Goal: Task Accomplishment & Management: Complete application form

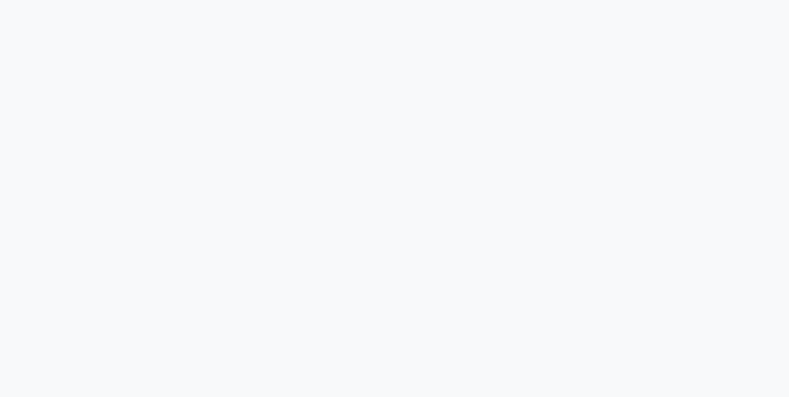
select select "service"
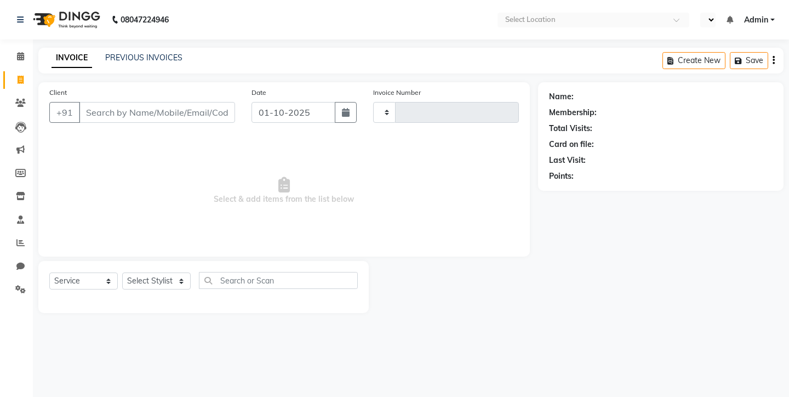
select select "en"
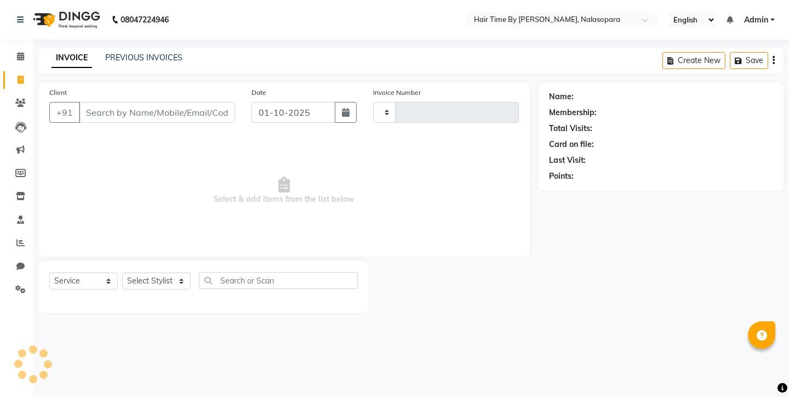
type input "0810"
select select "8131"
click at [136, 117] on input "Client" at bounding box center [157, 112] width 156 height 21
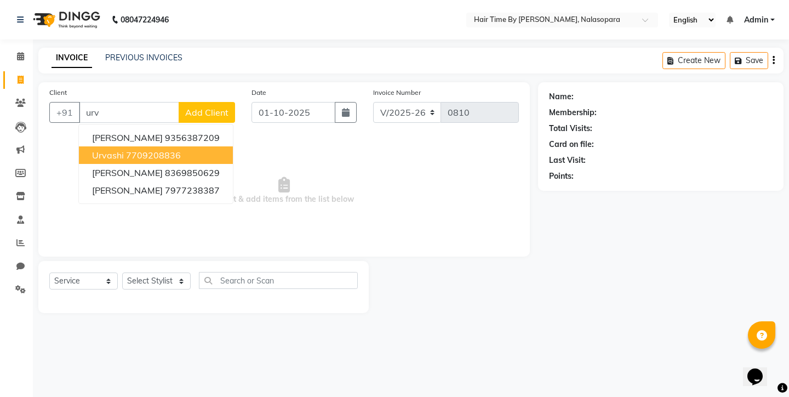
click at [104, 155] on span "urvashi" at bounding box center [108, 155] width 32 height 11
type input "7709208836"
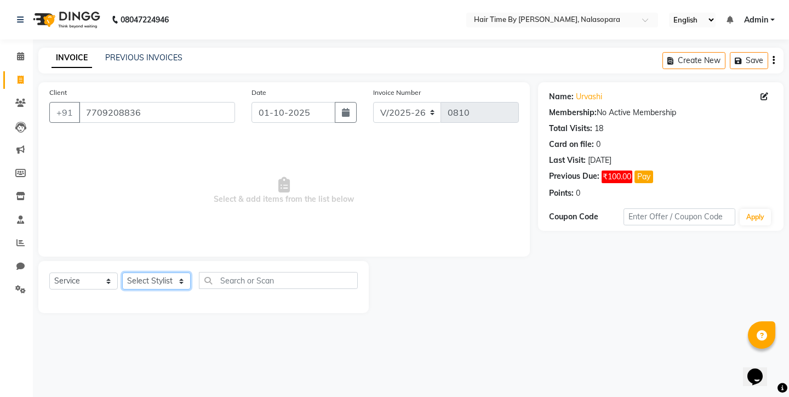
select select "75790"
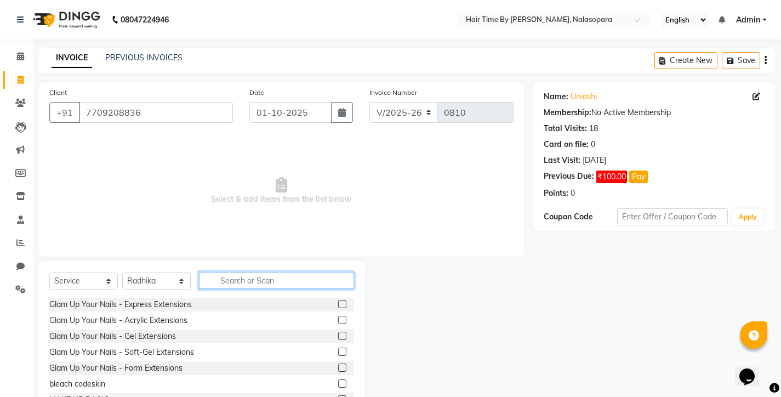
click at [216, 283] on input "text" at bounding box center [276, 280] width 155 height 17
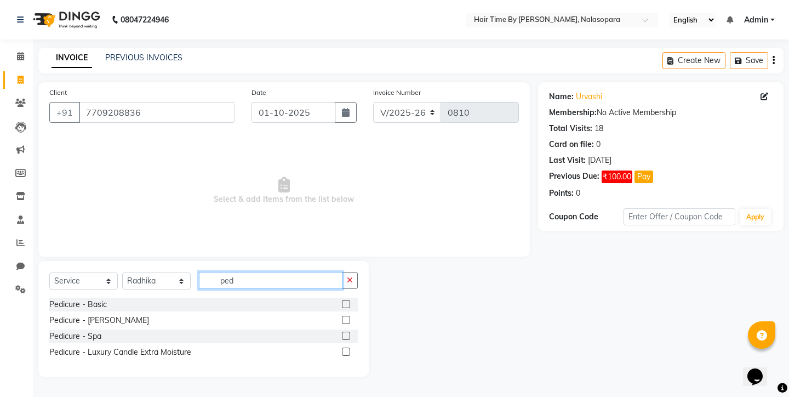
type input "ped"
click at [348, 301] on label at bounding box center [346, 304] width 8 height 8
click at [348, 301] on input "checkbox" at bounding box center [345, 304] width 7 height 7
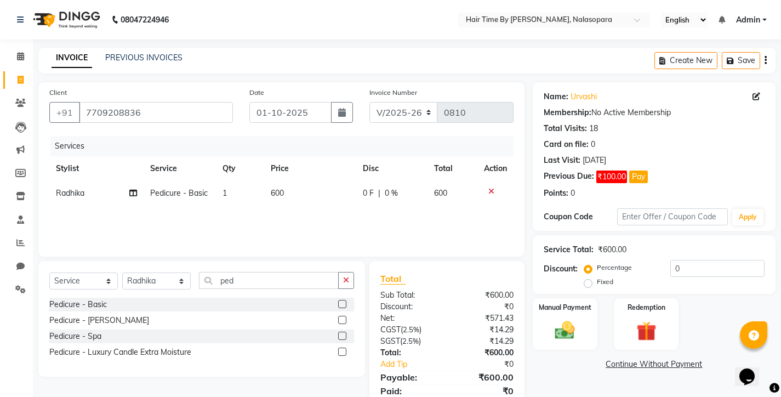
click at [345, 302] on label at bounding box center [342, 304] width 8 height 8
click at [345, 302] on input "checkbox" at bounding box center [341, 304] width 7 height 7
checkbox input "false"
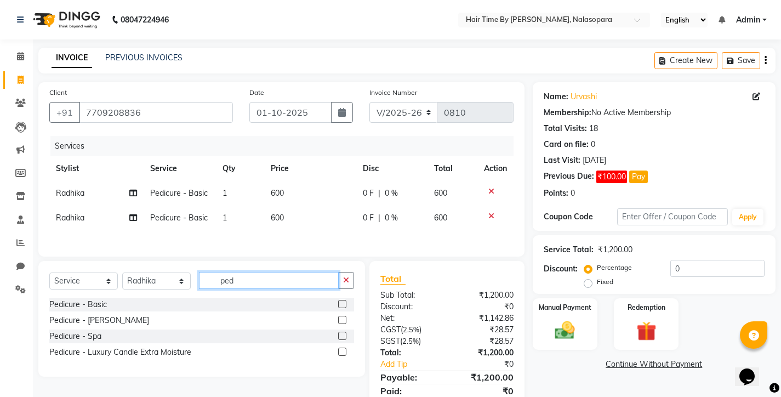
click at [263, 285] on input "ped" at bounding box center [269, 280] width 140 height 17
type input "p"
type input "und"
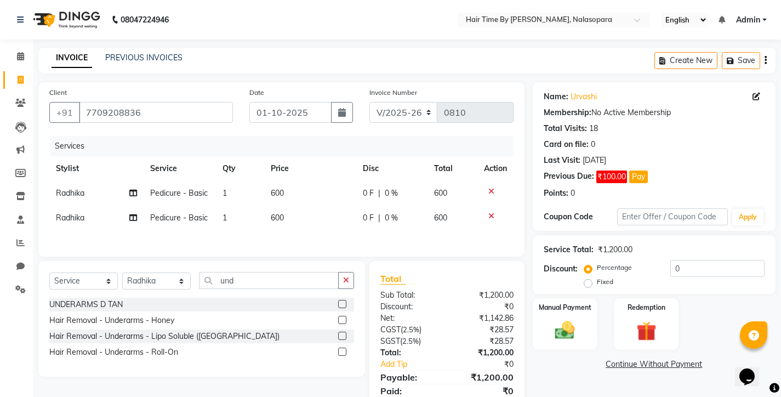
click at [340, 338] on label at bounding box center [342, 335] width 8 height 8
click at [340, 338] on input "checkbox" at bounding box center [341, 336] width 7 height 7
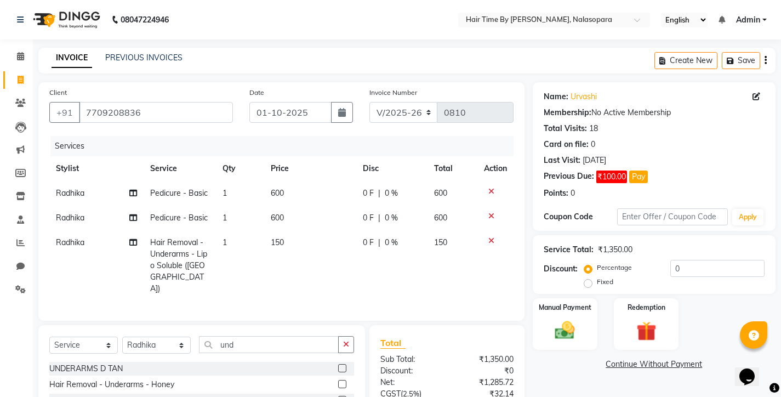
checkbox input "false"
click at [303, 260] on td "150" at bounding box center [309, 265] width 91 height 71
select select "75790"
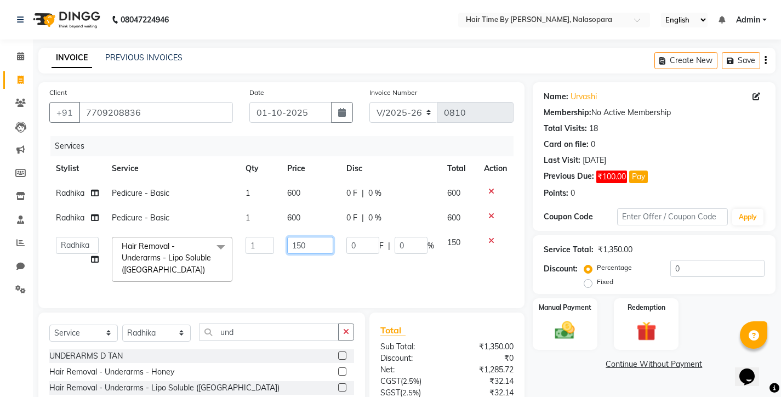
click at [312, 251] on input "150" at bounding box center [310, 245] width 46 height 17
type input "1"
type input "200"
click at [311, 284] on div "Services Stylist Service Qty Price Disc Total Action Radhika Pedicure - Basic 1…" at bounding box center [281, 216] width 464 height 161
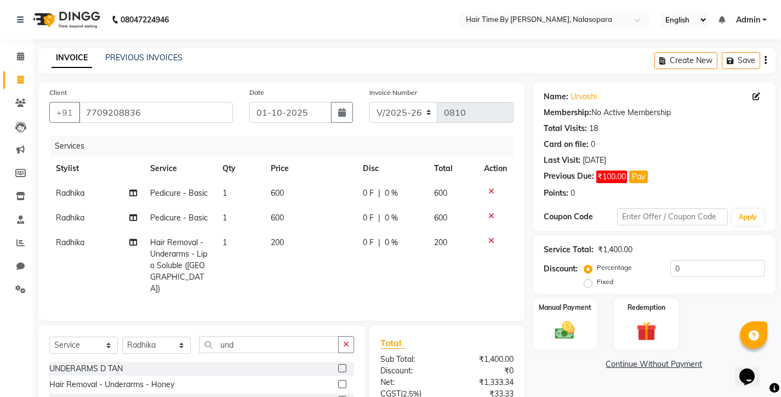
click at [310, 284] on div "Services Stylist Service Qty Price Disc Total Action Radhika Pedicure - Basic 1…" at bounding box center [281, 223] width 464 height 174
click at [287, 210] on td "600" at bounding box center [309, 217] width 91 height 25
select select "75790"
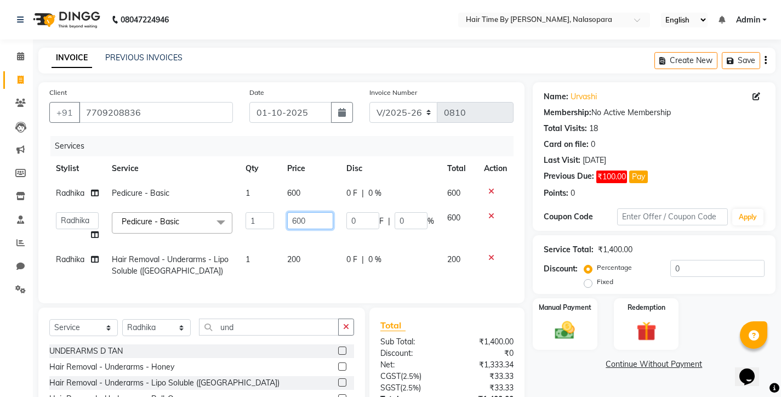
click at [325, 222] on input "600" at bounding box center [310, 220] width 46 height 17
type input "6"
type input "700"
click at [314, 194] on td "600" at bounding box center [309, 193] width 59 height 25
select select "75790"
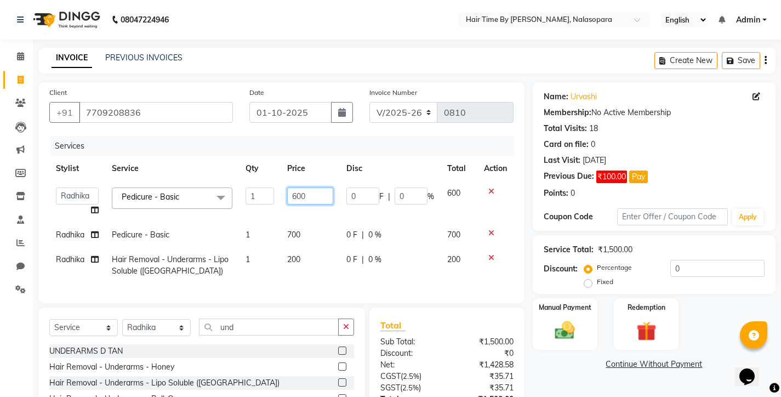
click at [316, 200] on input "600" at bounding box center [310, 195] width 46 height 17
type input "6"
type input "700"
click at [318, 283] on td "200" at bounding box center [309, 265] width 59 height 36
select select "75790"
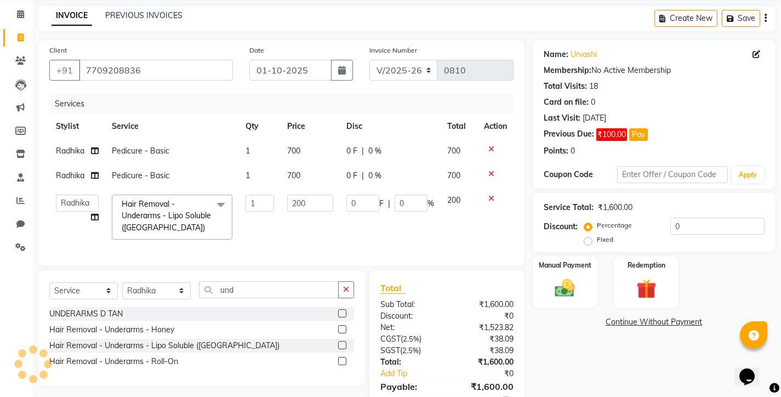
scroll to position [47, 0]
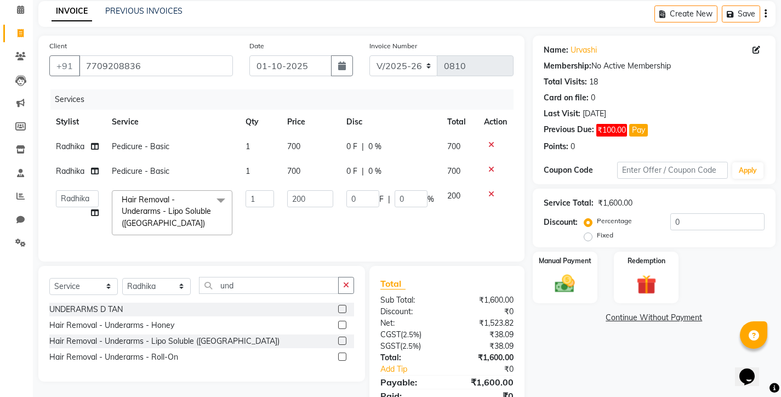
click at [84, 176] on span "Radhika" at bounding box center [70, 171] width 28 height 10
select select "75790"
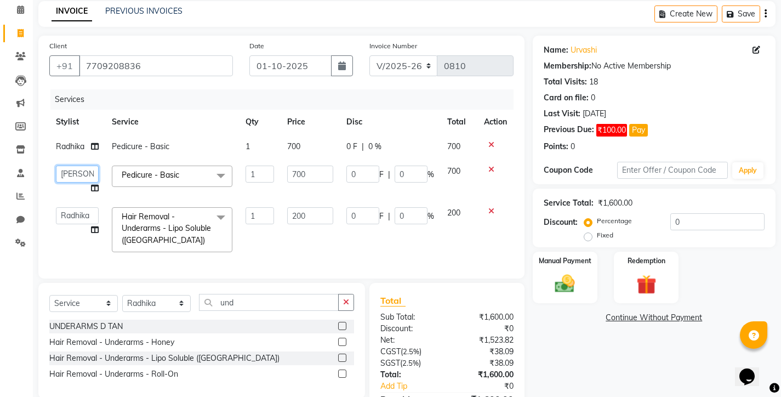
select select "78803"
click at [94, 233] on icon at bounding box center [95, 230] width 8 height 8
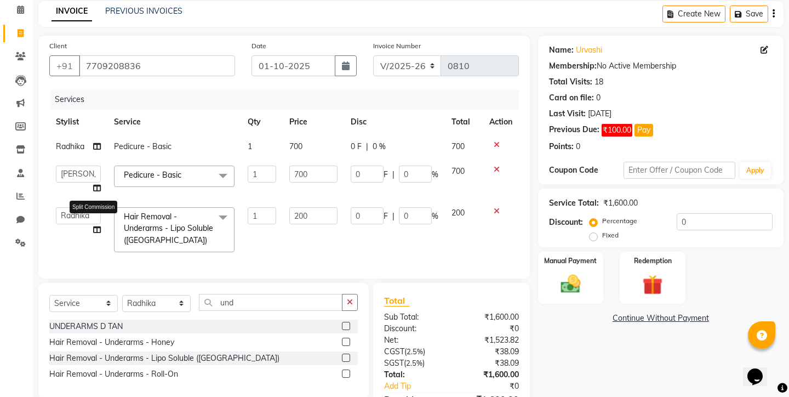
select select "75790"
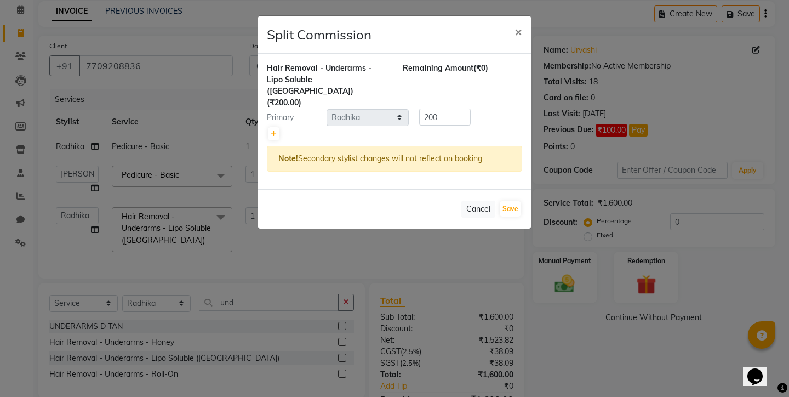
click at [56, 224] on ngb-modal-window "Split Commission × Hair Removal - Underarms - Lipo Soluble ([GEOGRAPHIC_DATA]) …" at bounding box center [394, 198] width 789 height 397
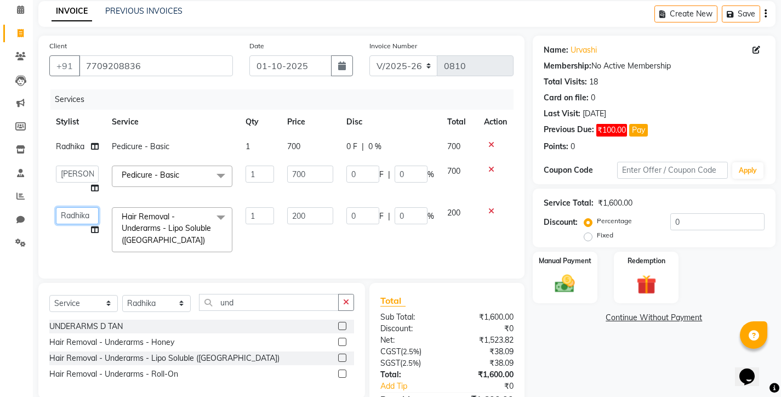
click at [75, 224] on select "[PERSON_NAME] [PERSON_NAME] divya [PERSON_NAME] [PERSON_NAME] [PERSON_NAME]" at bounding box center [77, 215] width 43 height 17
select select "78803"
click at [240, 311] on input "und" at bounding box center [269, 302] width 140 height 17
type input "u"
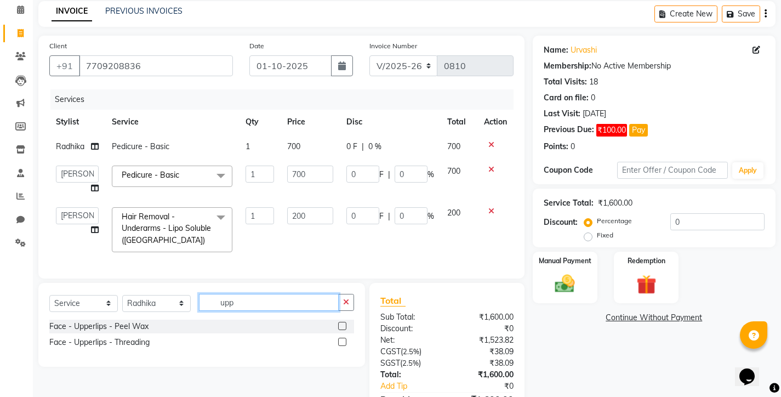
type input "upp"
click at [342, 330] on label at bounding box center [342, 326] width 8 height 8
click at [342, 330] on input "checkbox" at bounding box center [341, 326] width 7 height 7
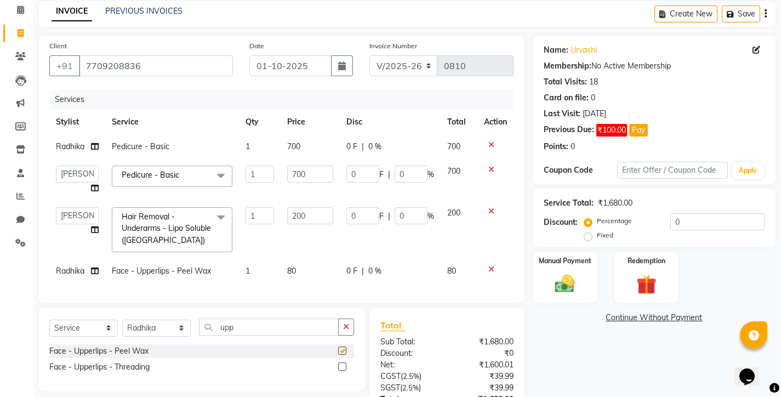
checkbox input "false"
click at [276, 335] on input "upp" at bounding box center [269, 326] width 140 height 17
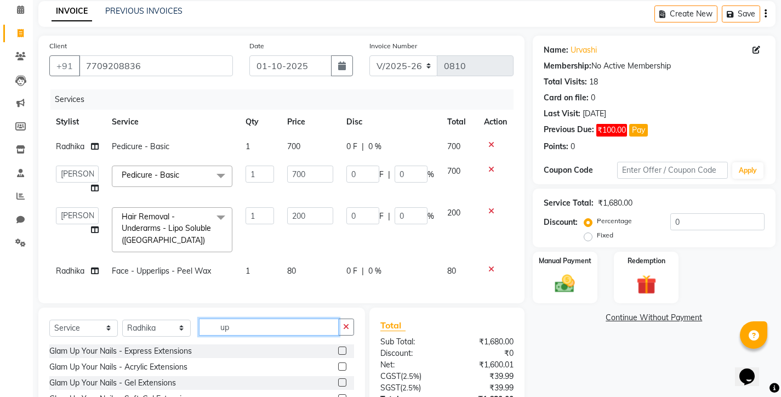
type input "u"
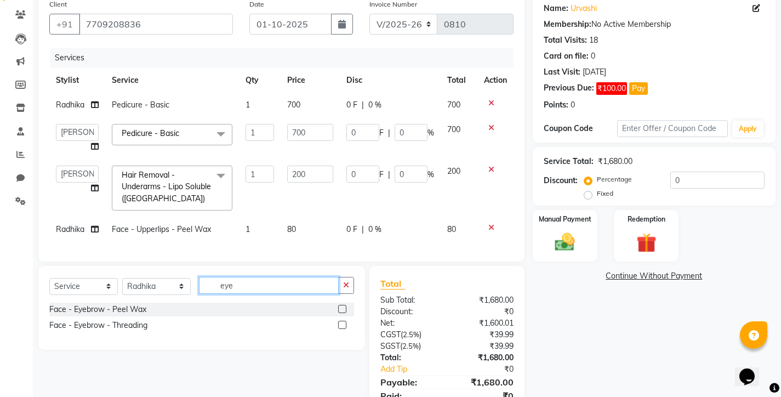
scroll to position [106, 0]
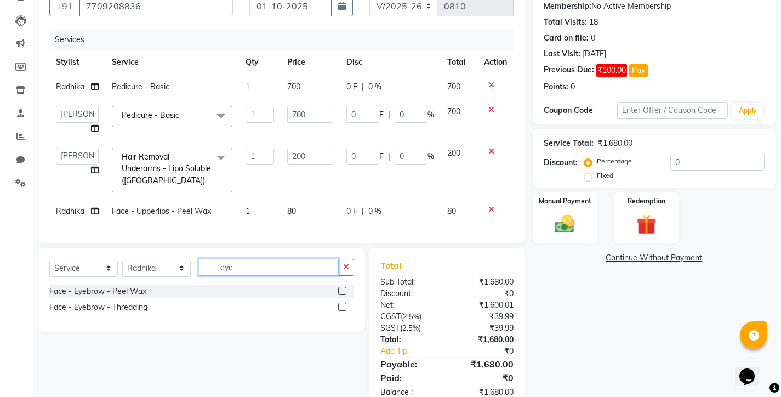
type input "eye"
click at [341, 311] on label at bounding box center [342, 306] width 8 height 8
click at [341, 311] on input "checkbox" at bounding box center [341, 306] width 7 height 7
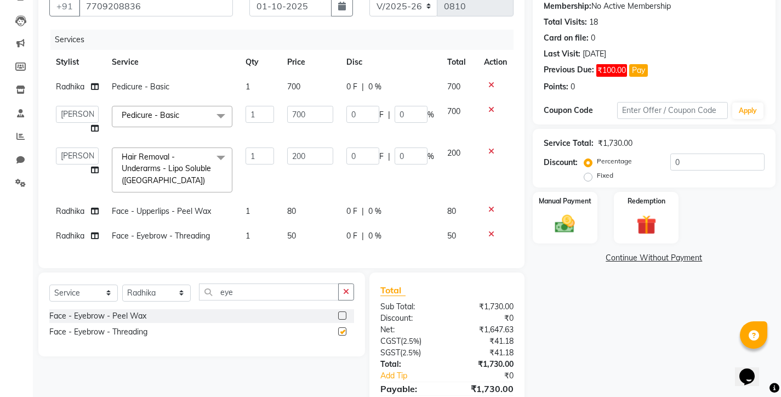
checkbox input "false"
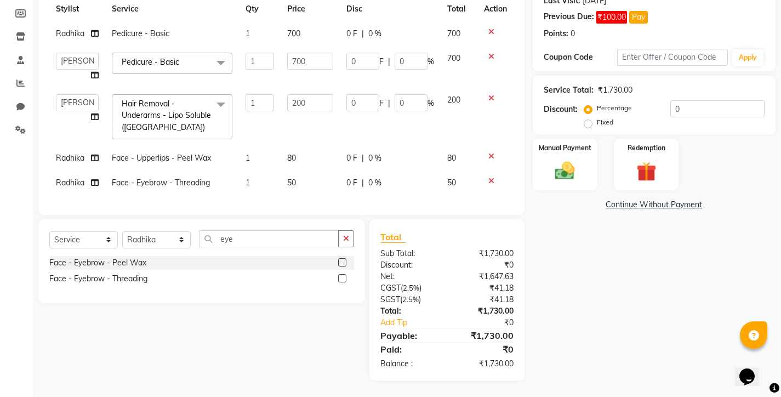
scroll to position [179, 0]
click at [260, 239] on input "eye" at bounding box center [269, 238] width 140 height 17
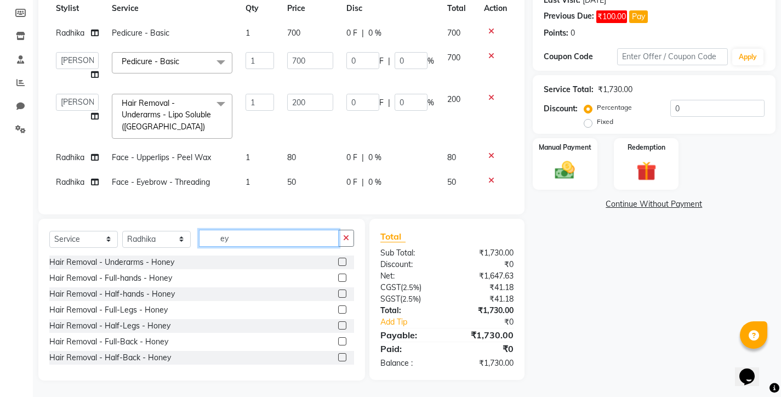
type input "e"
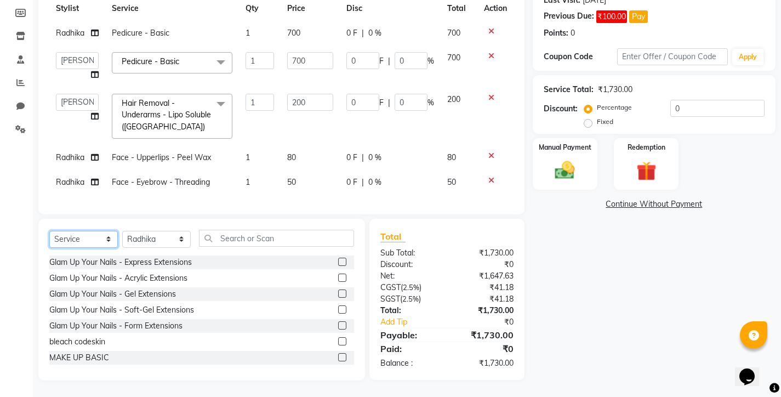
select select "product"
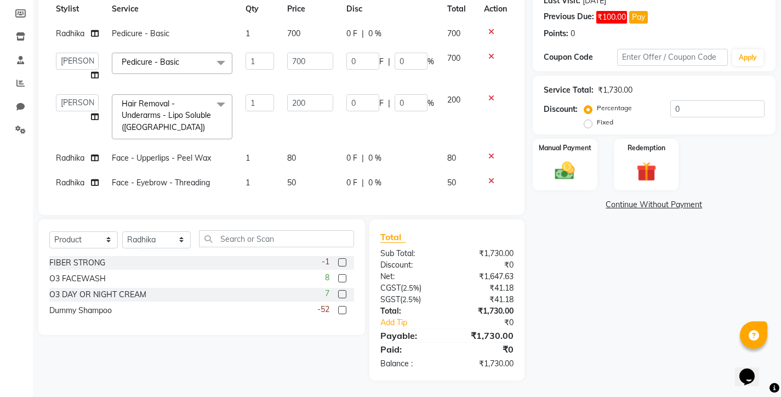
click at [343, 311] on label at bounding box center [342, 310] width 8 height 8
click at [343, 311] on input "checkbox" at bounding box center [341, 310] width 7 height 7
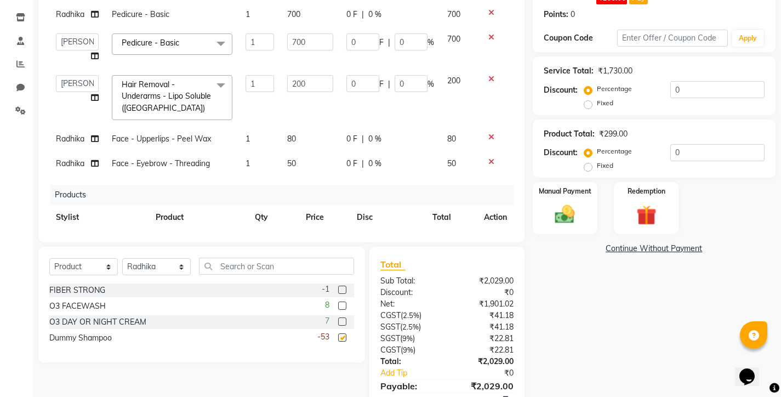
checkbox input "false"
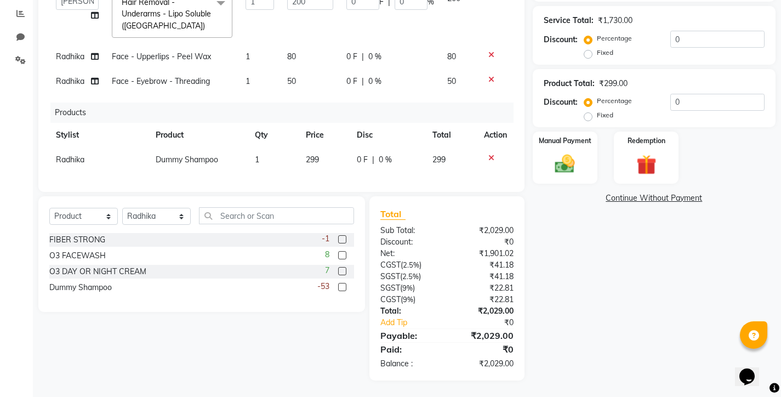
scroll to position [229, 0]
click at [323, 154] on td "299" at bounding box center [324, 159] width 51 height 25
select select "75790"
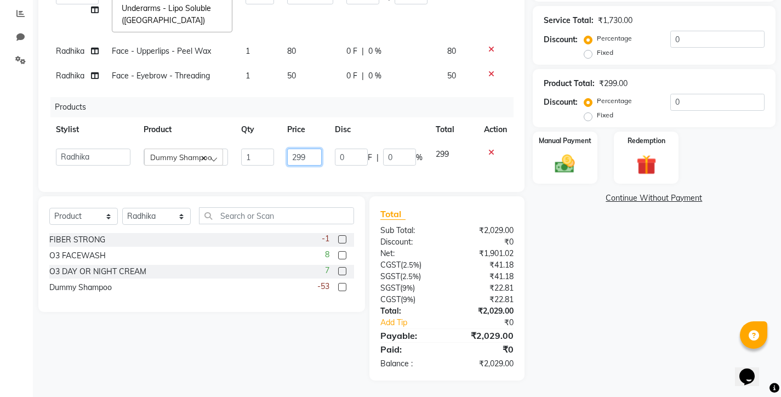
click at [300, 157] on input "299" at bounding box center [304, 156] width 35 height 17
type input "2"
type input "995"
click at [267, 167] on div "Services Stylist Service Qty Price Disc Total Action Radhika Pedicure - Basic 1…" at bounding box center [281, 44] width 464 height 274
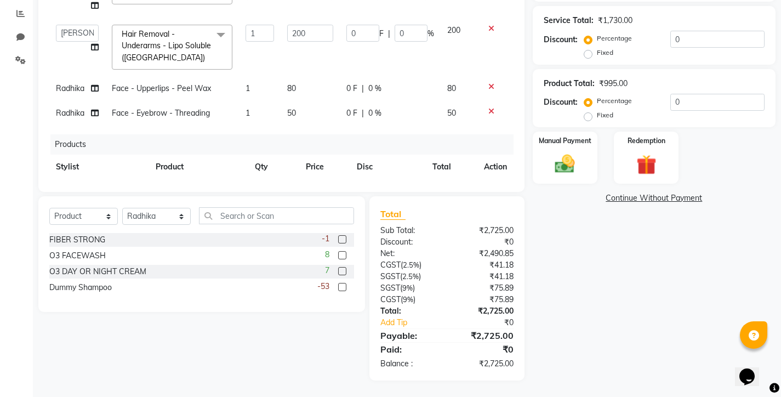
scroll to position [213, 0]
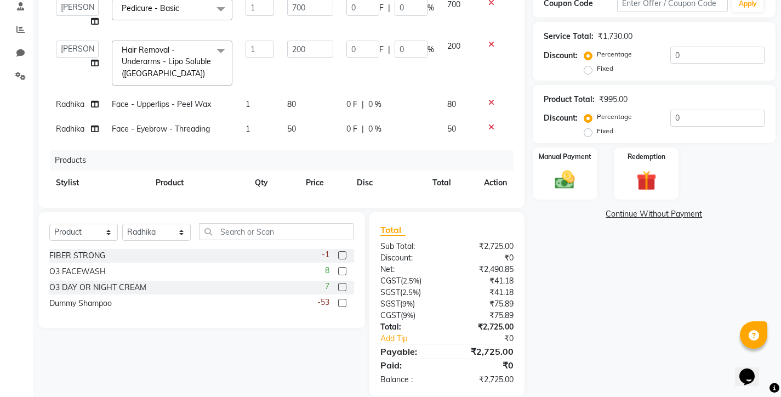
click at [218, 20] on span at bounding box center [221, 9] width 22 height 21
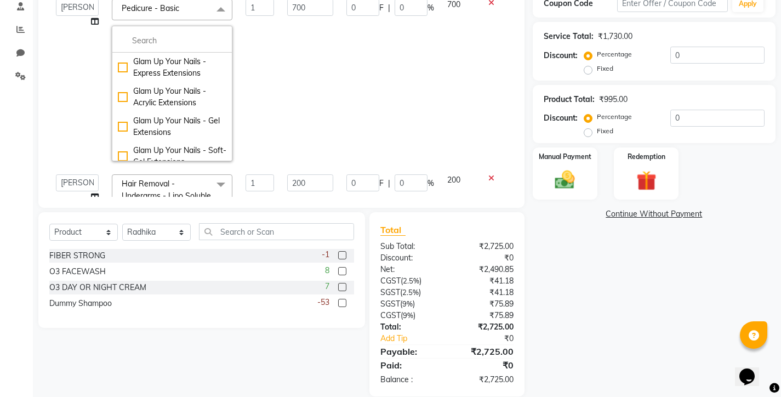
click at [187, 16] on span "Pedicure - Basic x" at bounding box center [154, 10] width 70 height 14
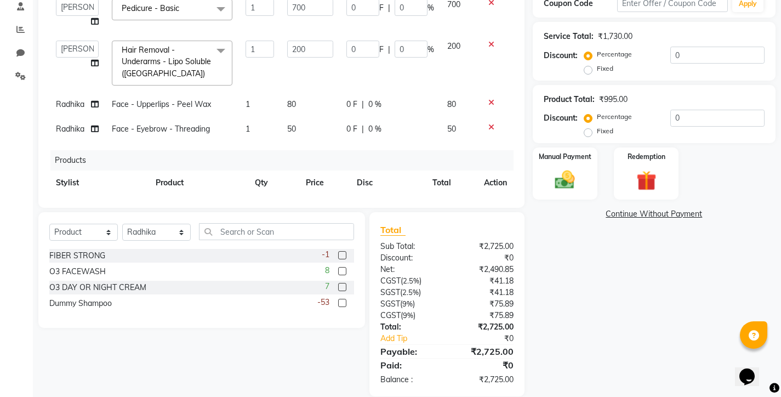
scroll to position [0, 0]
click at [193, 20] on span "Pedicure - Basic x" at bounding box center [172, 9] width 121 height 21
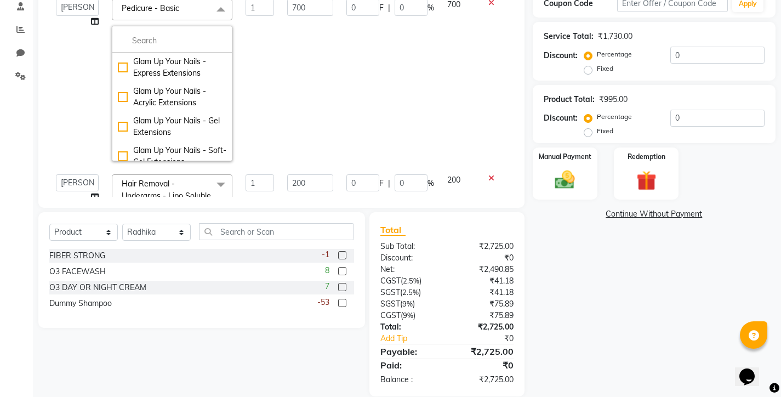
click at [181, 11] on span "Pedicure - Basic x" at bounding box center [172, 9] width 121 height 21
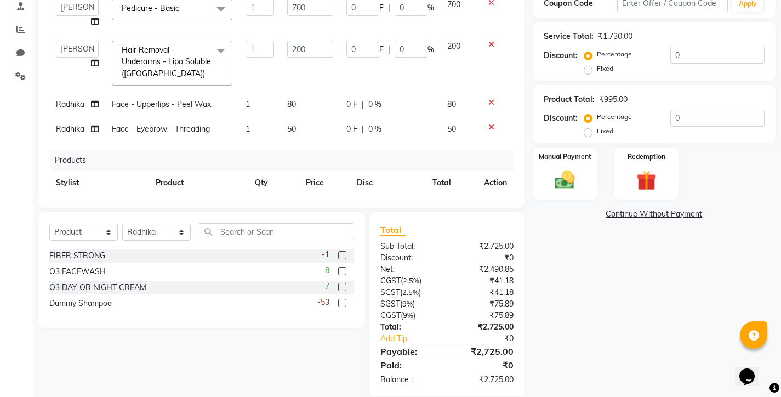
click at [181, 11] on span "Pedicure - Basic x" at bounding box center [172, 9] width 121 height 21
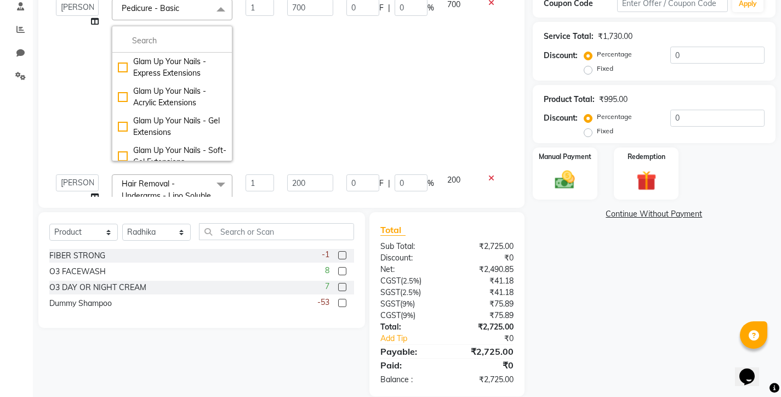
click at [182, 13] on link "x" at bounding box center [181, 8] width 5 height 10
checkbox input "false"
type input "0"
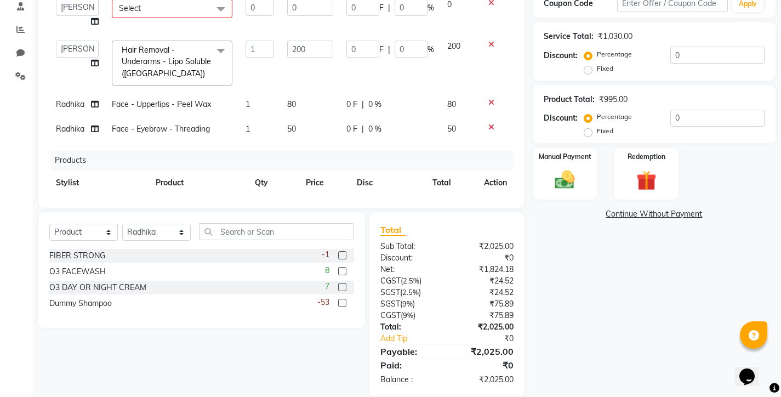
click at [182, 17] on span "Select" at bounding box center [172, 8] width 121 height 19
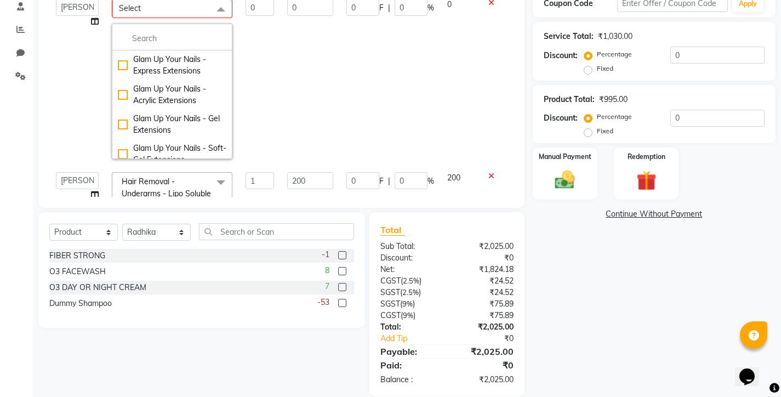
click at [221, 20] on span at bounding box center [221, 9] width 22 height 21
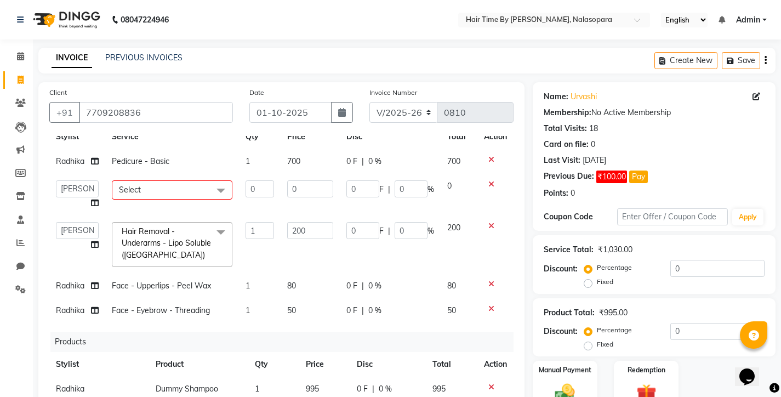
scroll to position [51, 0]
click at [123, 185] on span "Select" at bounding box center [130, 190] width 22 height 10
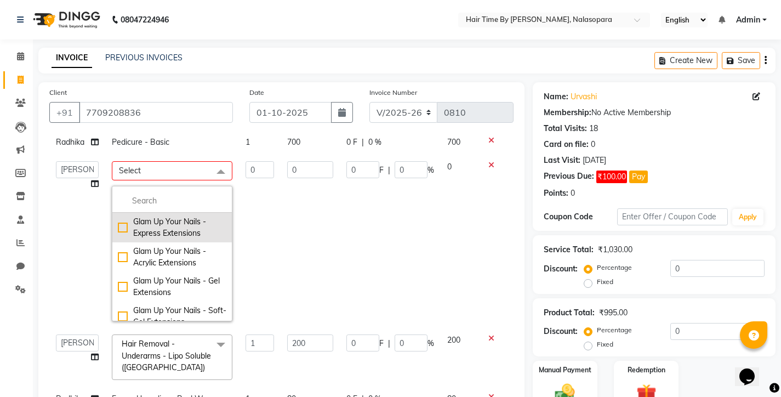
scroll to position [0, 0]
click at [127, 213] on li at bounding box center [171, 201] width 119 height 23
click at [130, 203] on li at bounding box center [171, 201] width 119 height 23
click at [127, 207] on input "multiselect-search" at bounding box center [172, 201] width 108 height 12
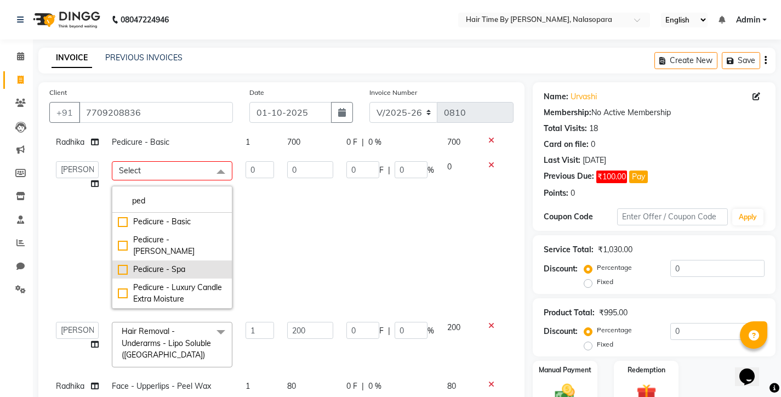
type input "ped"
click at [170, 266] on div "Pedicure - Spa" at bounding box center [172, 270] width 108 height 12
type input "1"
type input "1200"
checkbox input "true"
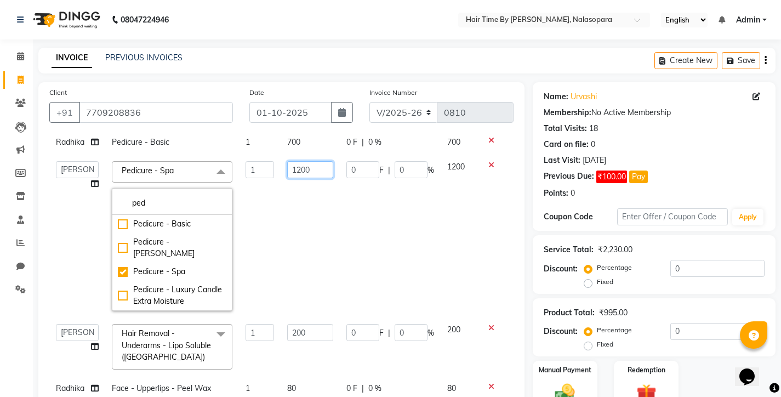
click at [312, 178] on input "1200" at bounding box center [310, 169] width 46 height 17
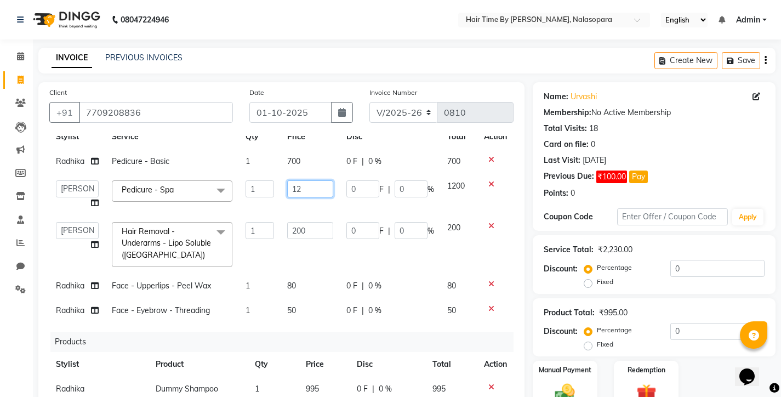
type input "1"
click at [312, 185] on input "15" at bounding box center [310, 188] width 46 height 17
type input "1500"
click at [348, 262] on td "0 F | 0 %" at bounding box center [390, 244] width 101 height 58
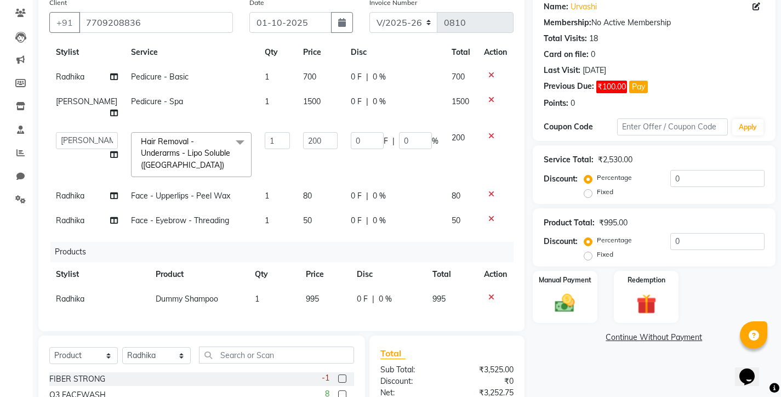
scroll to position [106, 0]
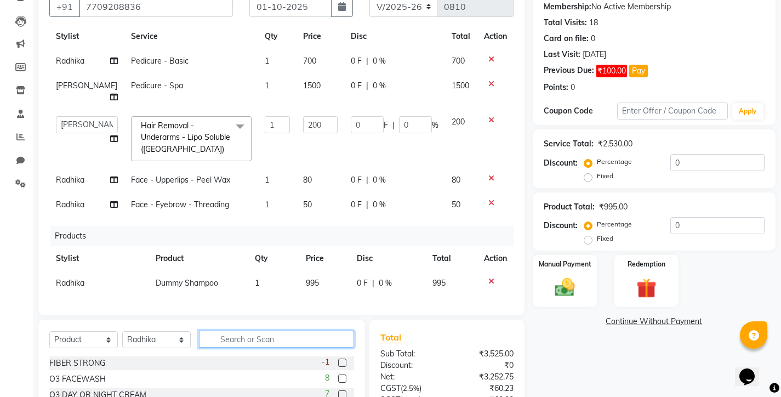
click at [235, 339] on input "text" at bounding box center [276, 338] width 155 height 17
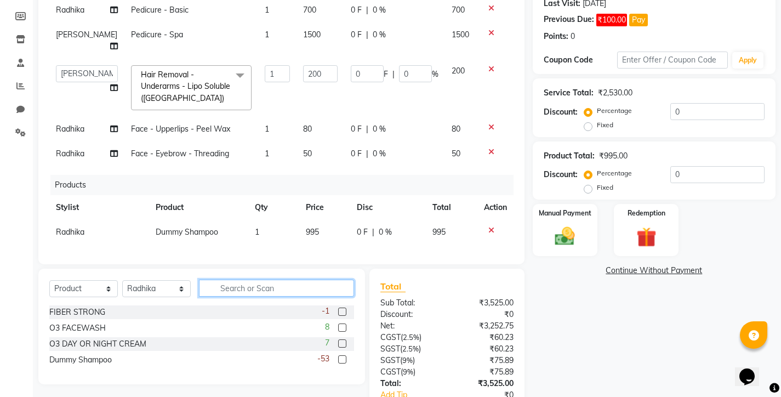
scroll to position [157, 0]
click at [217, 289] on input "text" at bounding box center [276, 287] width 155 height 17
click at [346, 357] on label at bounding box center [342, 359] width 8 height 8
click at [345, 357] on input "checkbox" at bounding box center [341, 359] width 7 height 7
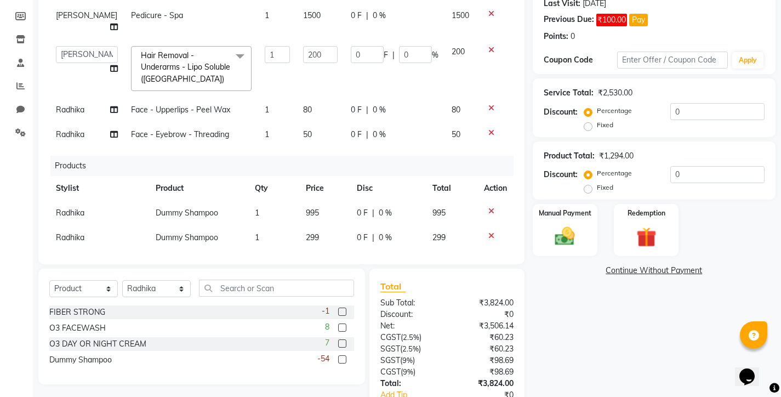
click at [342, 360] on label at bounding box center [342, 359] width 8 height 8
click at [342, 360] on input "checkbox" at bounding box center [341, 359] width 7 height 7
checkbox input "false"
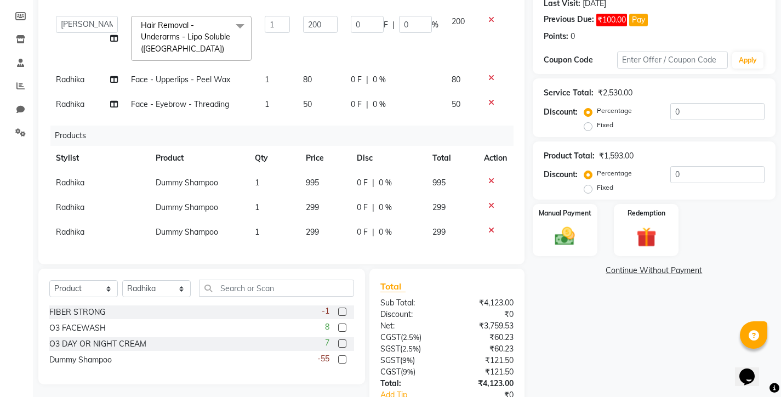
scroll to position [89, 0]
click at [488, 230] on icon at bounding box center [491, 230] width 6 height 8
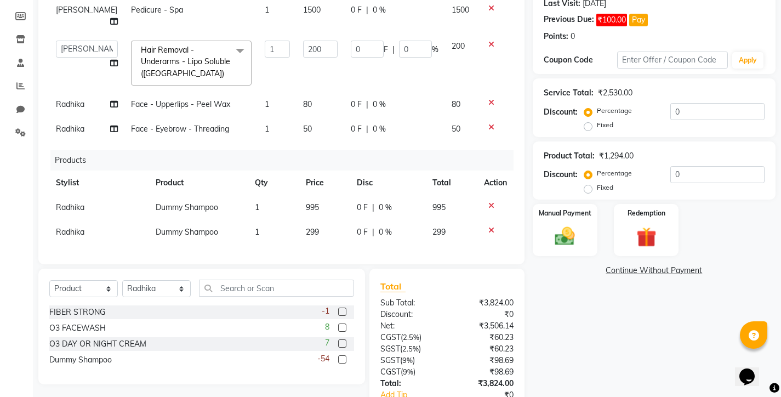
scroll to position [70, 0]
click at [318, 230] on td "299" at bounding box center [324, 232] width 51 height 25
select select "75790"
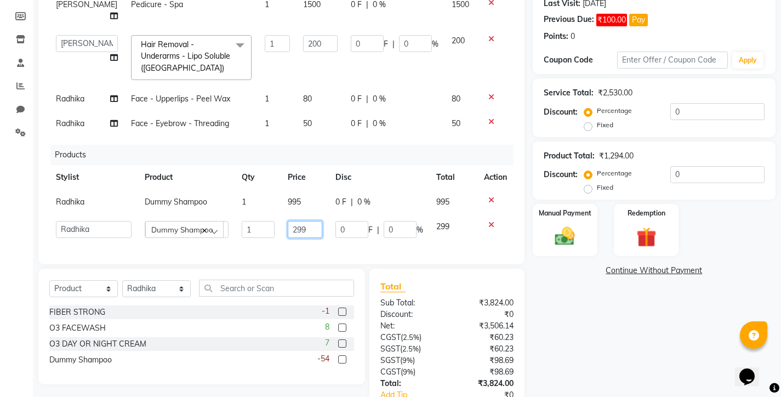
click at [308, 232] on input "299" at bounding box center [305, 229] width 35 height 17
type input "2"
type input "720"
click at [323, 240] on div "Services Stylist Service Qty Price Disc Total Action Radhika Pedicure - Basic 1…" at bounding box center [281, 116] width 464 height 274
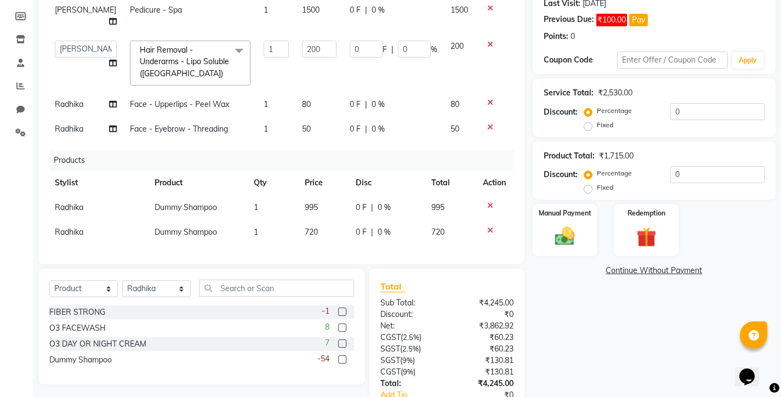
scroll to position [70, 1]
select select "select"
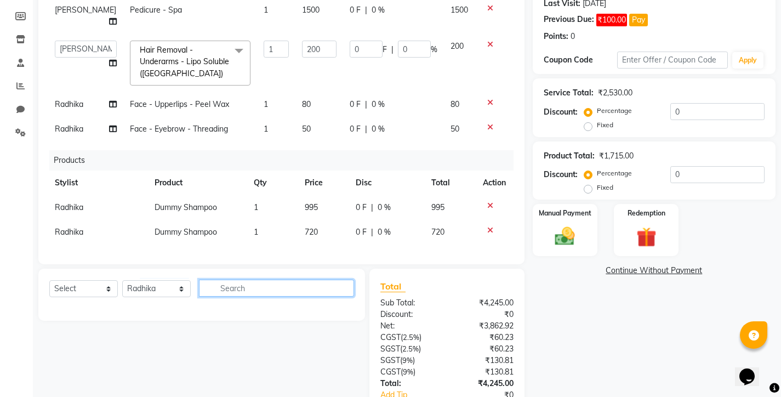
click at [222, 293] on input "text" at bounding box center [276, 287] width 155 height 17
type input "c"
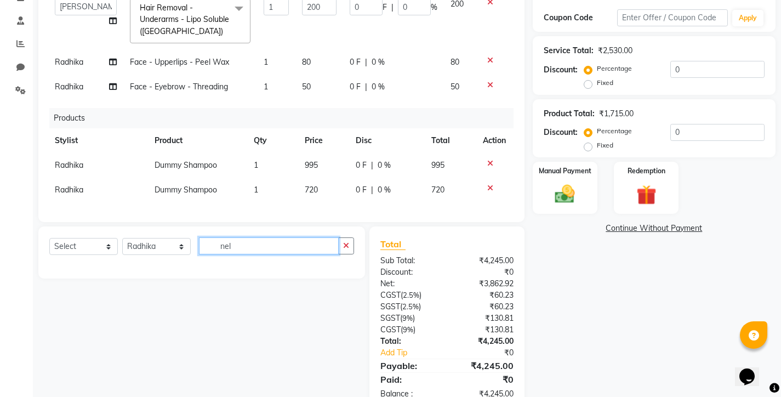
scroll to position [208, 0]
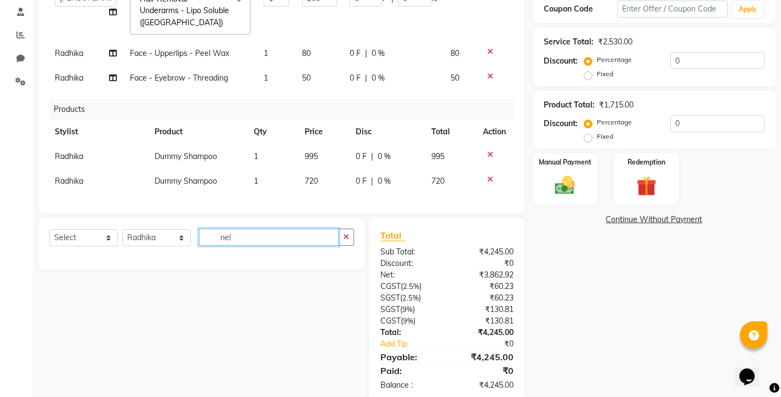
type input "nel"
select select "service"
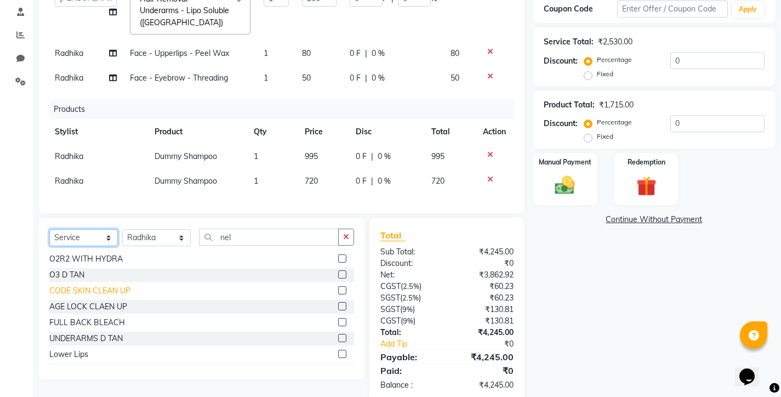
scroll to position [118, 0]
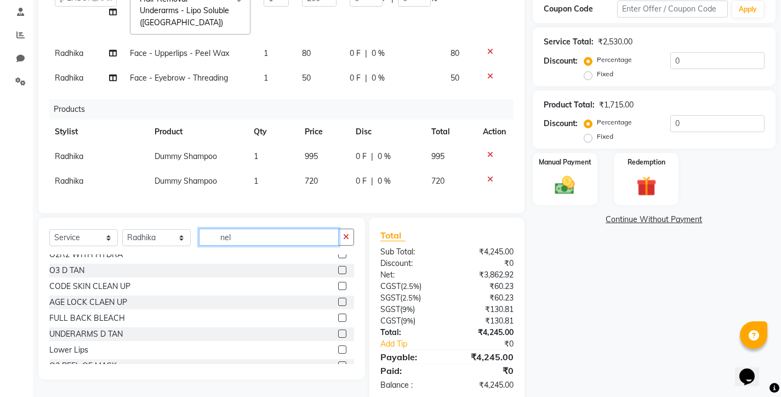
click at [241, 231] on input "nel" at bounding box center [269, 236] width 140 height 17
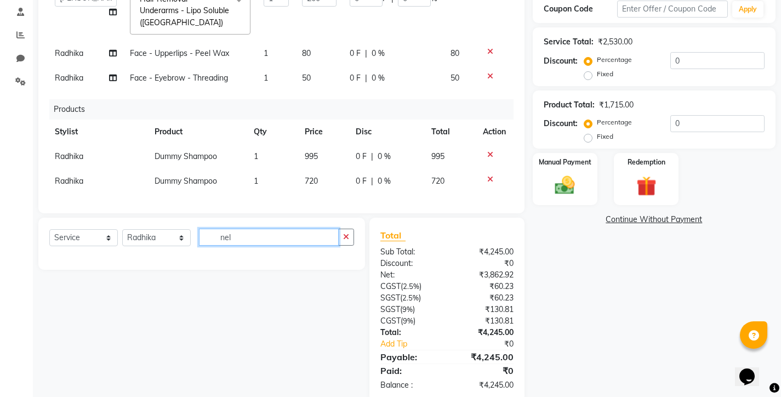
click at [253, 239] on input "nel" at bounding box center [269, 236] width 140 height 17
type input "n"
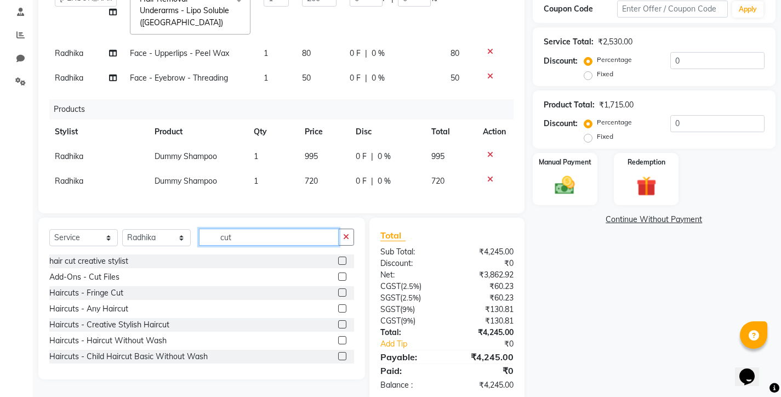
type input "cut"
click at [338, 278] on label at bounding box center [342, 276] width 8 height 8
click at [338, 278] on input "checkbox" at bounding box center [341, 276] width 7 height 7
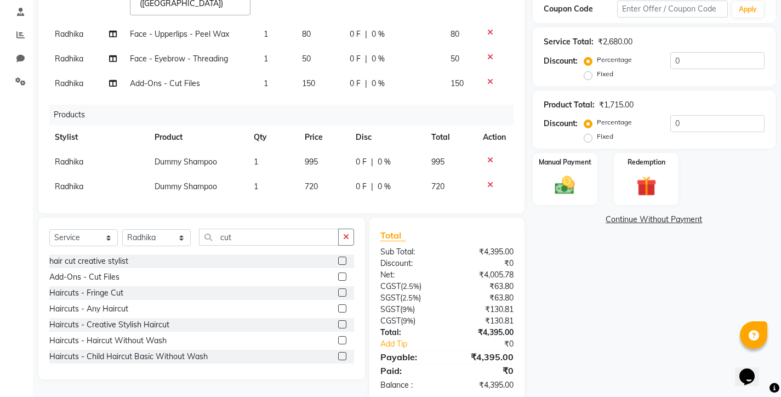
click at [338, 278] on label at bounding box center [342, 276] width 8 height 8
click at [338, 278] on input "checkbox" at bounding box center [341, 276] width 7 height 7
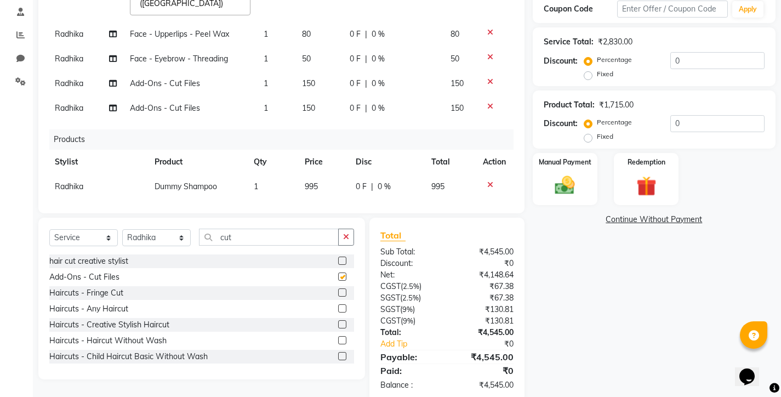
checkbox input "false"
click at [270, 237] on input "cut" at bounding box center [269, 236] width 140 height 17
type input "c"
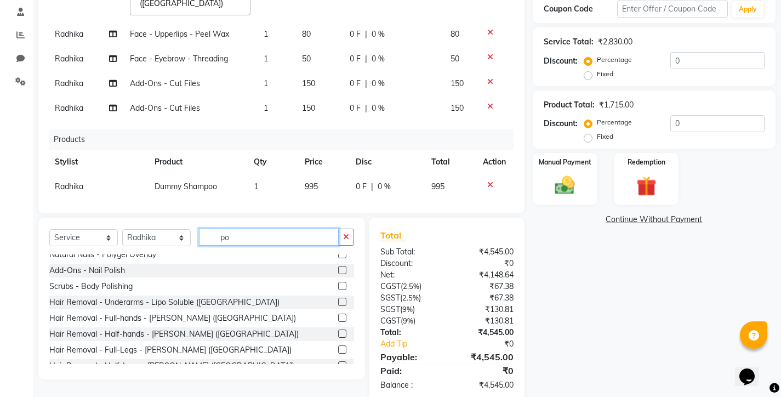
scroll to position [23, 0]
type input "po"
click at [338, 268] on label at bounding box center [342, 269] width 8 height 8
click at [338, 268] on input "checkbox" at bounding box center [341, 269] width 7 height 7
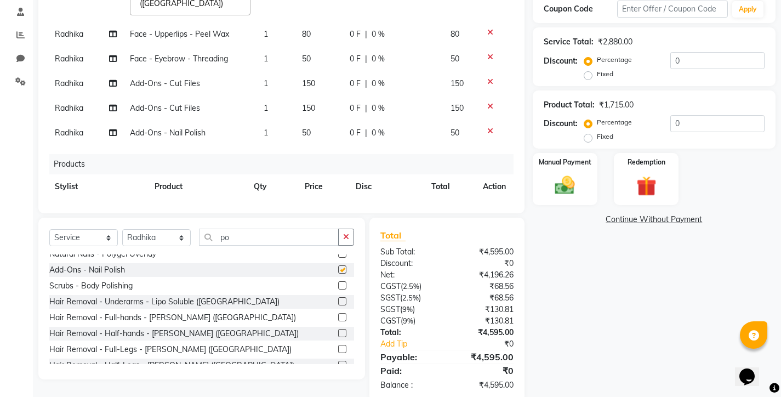
click at [338, 268] on label at bounding box center [342, 269] width 8 height 8
click at [338, 268] on input "checkbox" at bounding box center [341, 269] width 7 height 7
click at [338, 268] on label at bounding box center [342, 269] width 8 height 8
click at [338, 268] on input "checkbox" at bounding box center [341, 269] width 7 height 7
checkbox input "false"
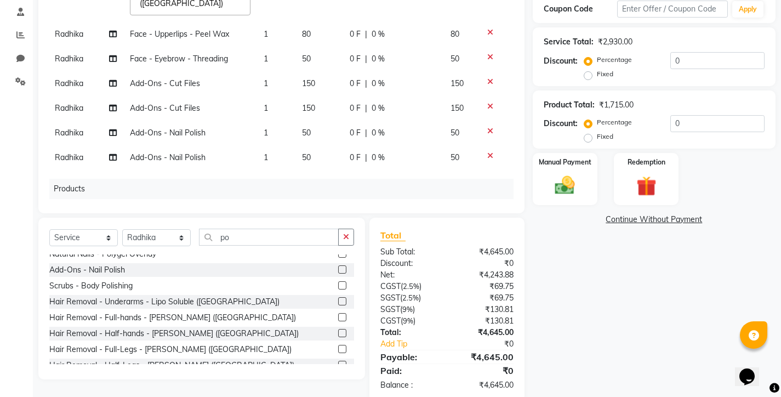
click at [302, 170] on td "50" at bounding box center [319, 157] width 48 height 25
select select "75790"
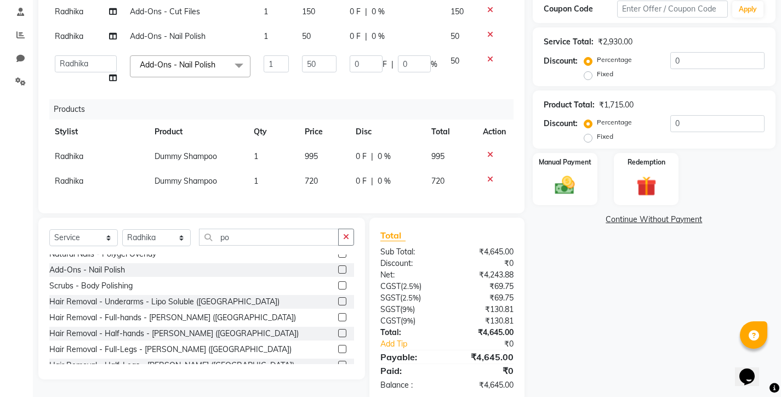
scroll to position [186, 1]
click at [272, 182] on td "1" at bounding box center [272, 181] width 50 height 25
select select "75790"
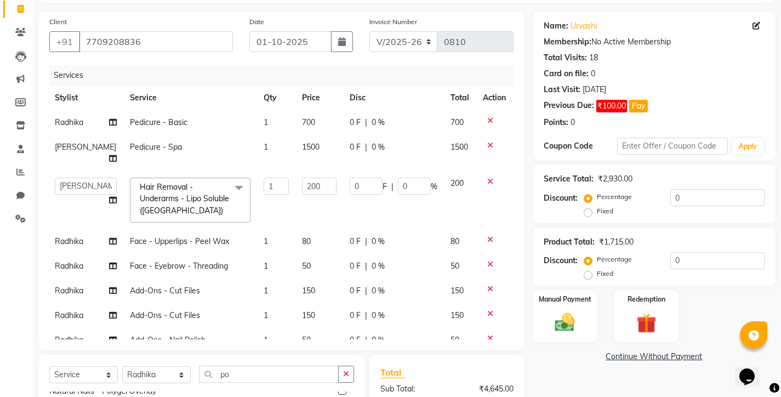
scroll to position [81, 0]
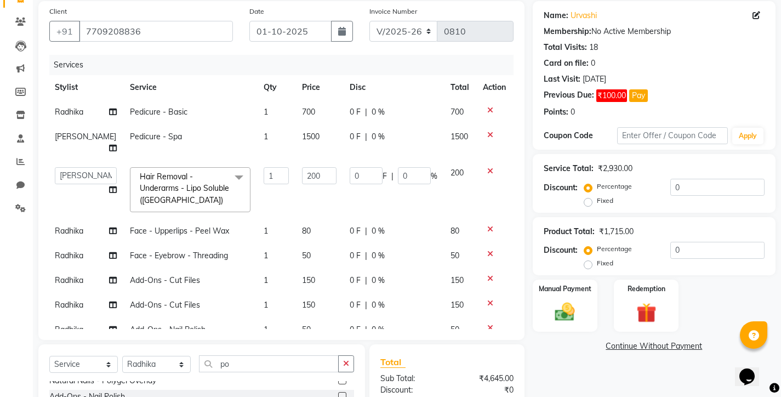
click at [260, 207] on td "1" at bounding box center [276, 190] width 38 height 58
click at [228, 187] on span at bounding box center [239, 177] width 22 height 21
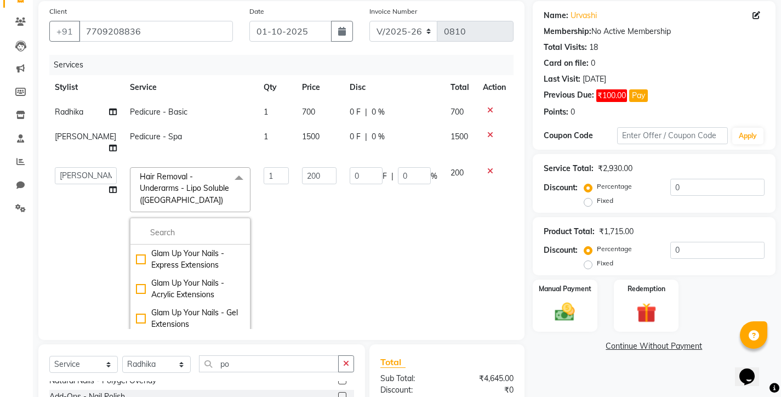
click at [228, 187] on span at bounding box center [239, 177] width 22 height 21
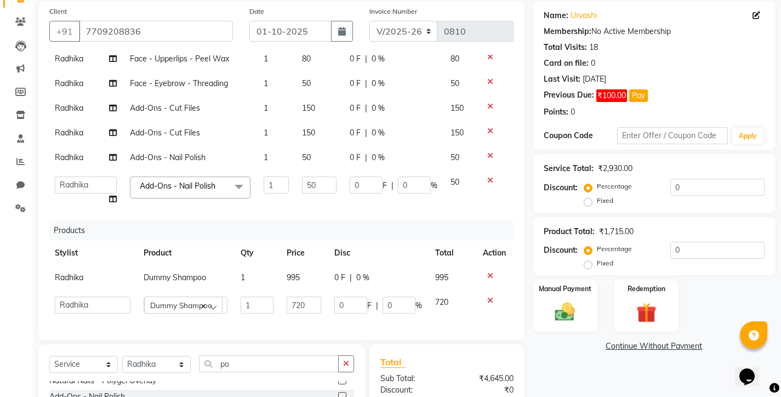
scroll to position [191, 1]
click at [214, 312] on div "Services Stylist Service Qty Price Disc Total Action Radhika Pedicure - Basic 1…" at bounding box center [281, 192] width 464 height 274
click at [214, 313] on div "Services Stylist Service Qty Price Disc Total Action Radhika Pedicure - Basic 1…" at bounding box center [281, 192] width 464 height 274
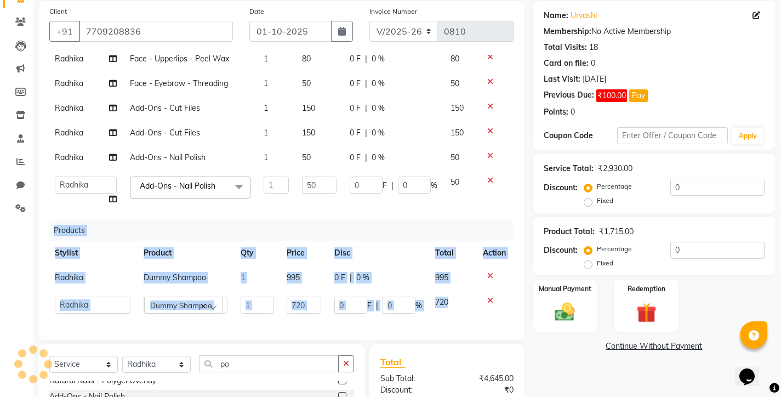
click at [207, 316] on div "Services Stylist Service Qty Price Disc Total Action Radhika Pedicure - Basic 1…" at bounding box center [281, 192] width 464 height 274
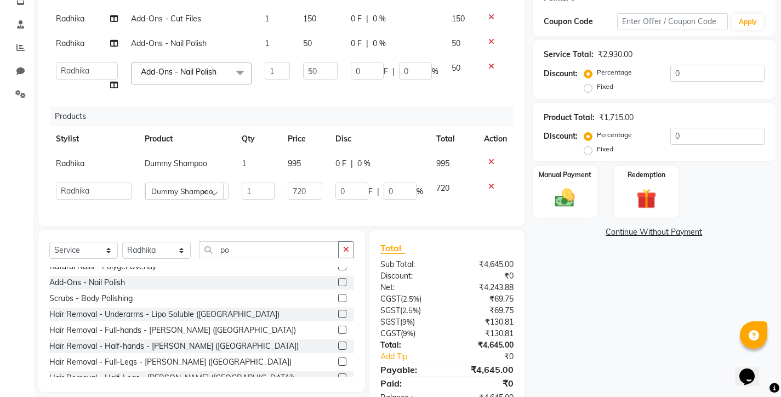
scroll to position [196, 0]
click at [235, 251] on input "po" at bounding box center [269, 248] width 140 height 17
type input "p"
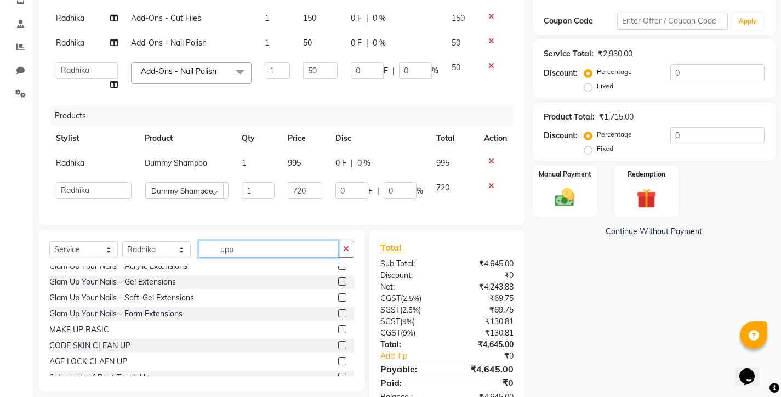
scroll to position [0, 0]
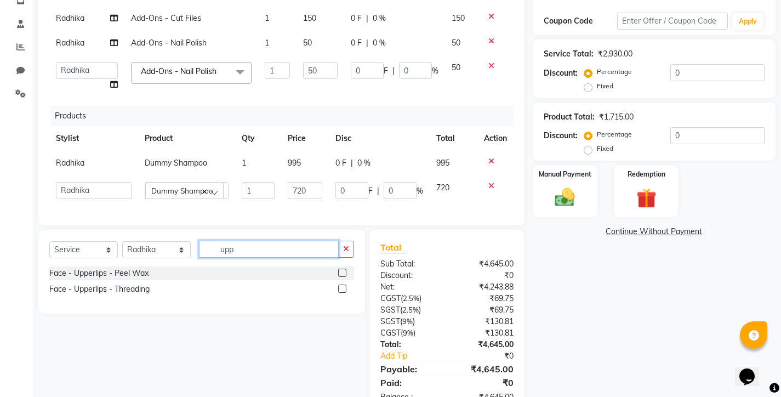
type input "upp"
click at [341, 273] on label at bounding box center [342, 272] width 8 height 8
click at [341, 273] on input "checkbox" at bounding box center [341, 273] width 7 height 7
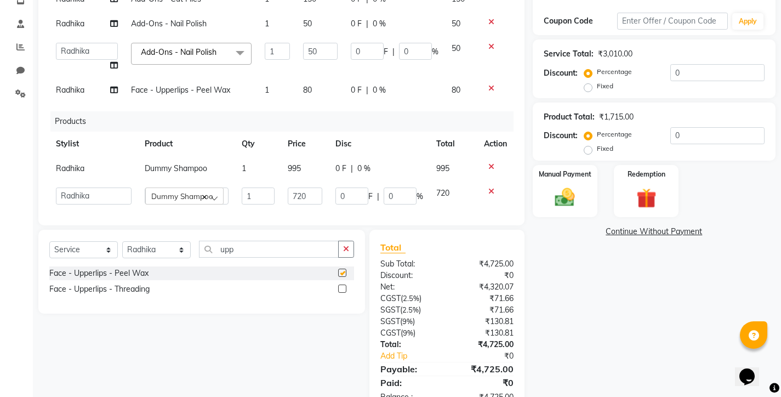
checkbox input "false"
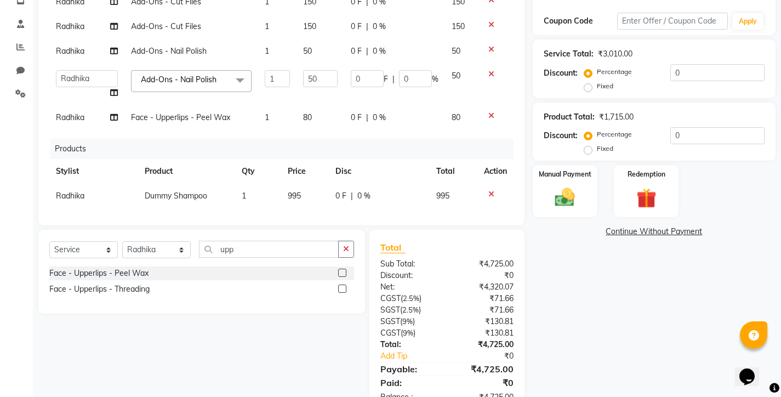
scroll to position [165, 0]
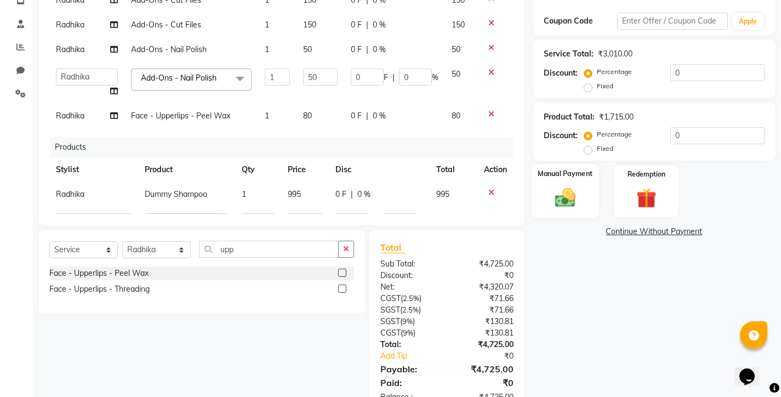
click at [551, 193] on img at bounding box center [564, 198] width 33 height 24
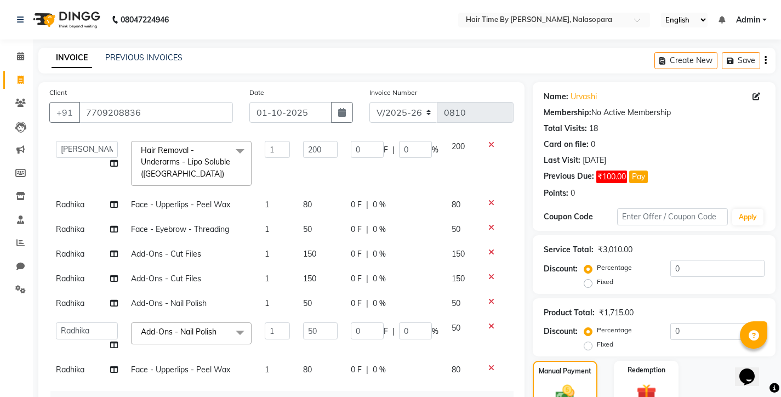
scroll to position [117, 0]
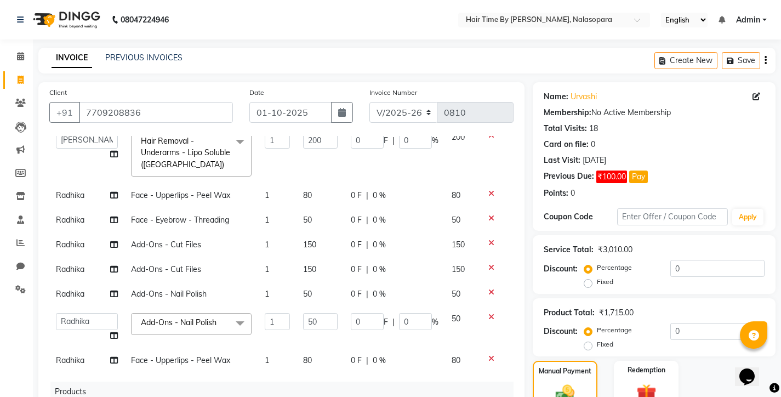
click at [303, 225] on span "50" at bounding box center [307, 220] width 9 height 10
select select "75790"
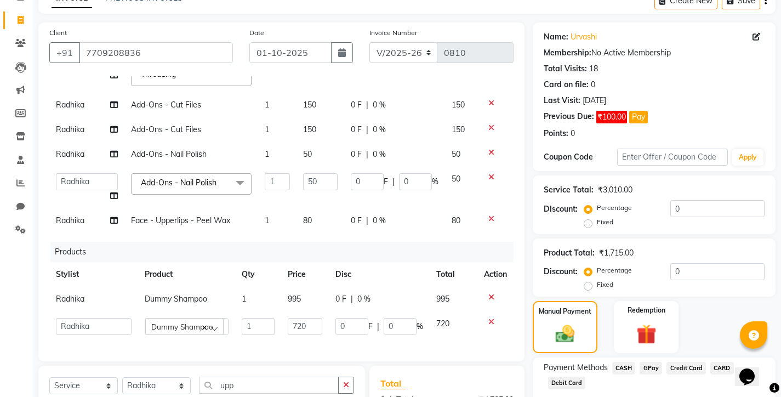
scroll to position [61, 0]
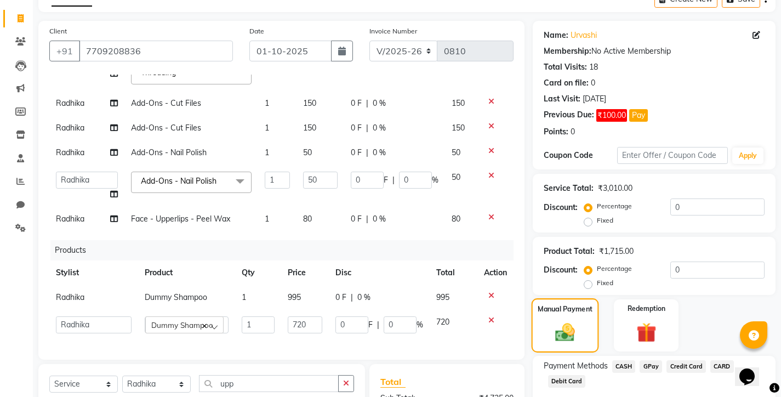
click at [581, 323] on img at bounding box center [565, 332] width 32 height 22
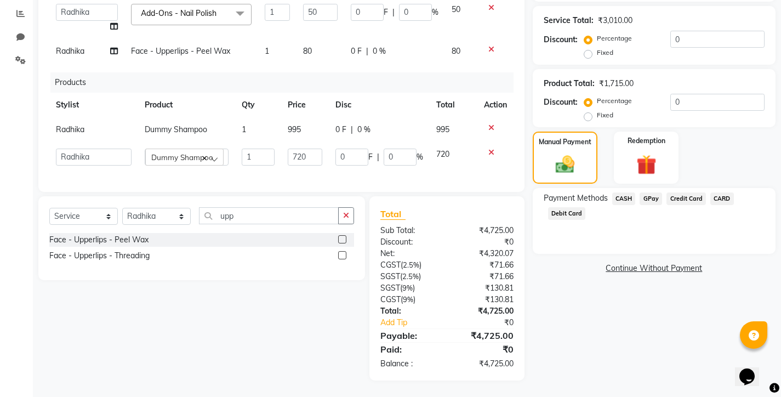
scroll to position [229, 0]
click at [623, 197] on span "CASH" at bounding box center [624, 198] width 24 height 13
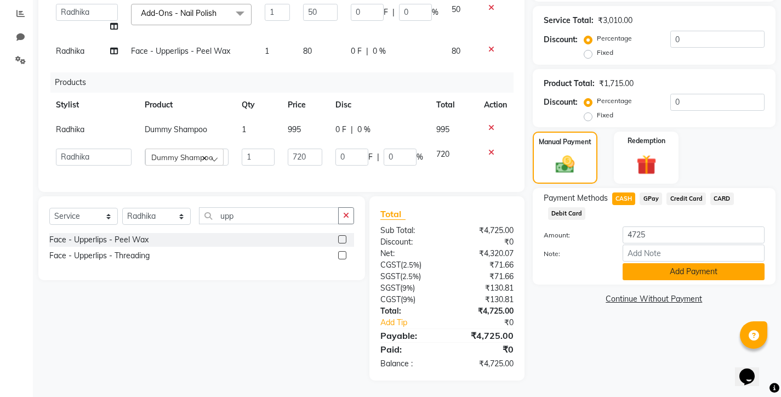
click at [669, 273] on button "Add Payment" at bounding box center [693, 271] width 142 height 17
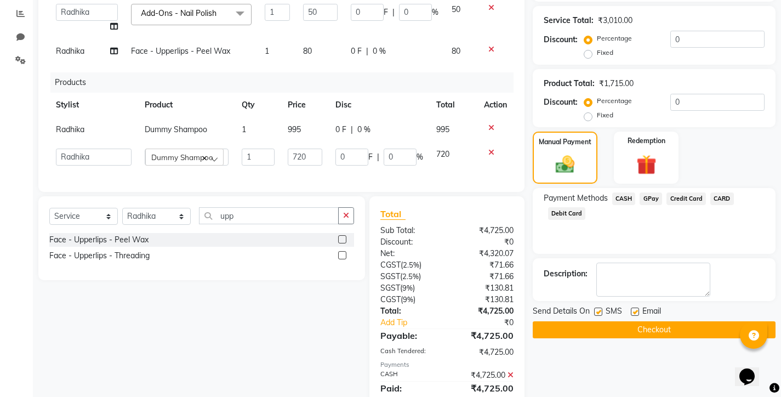
click at [646, 329] on button "Checkout" at bounding box center [653, 329] width 243 height 17
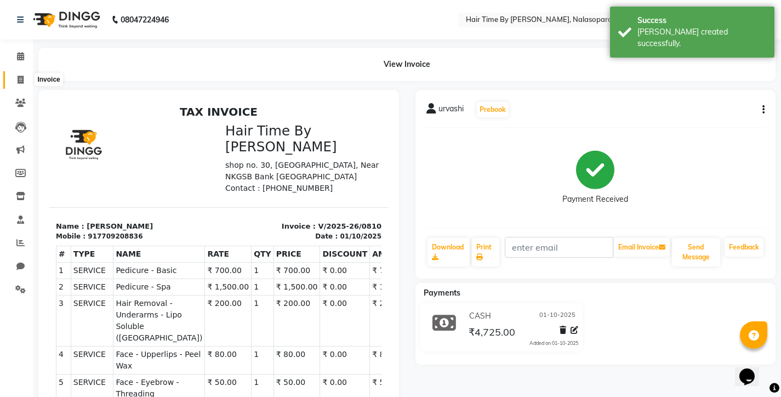
click at [22, 76] on icon at bounding box center [21, 80] width 6 height 8
select select "8131"
select select "service"
